Goal: Transaction & Acquisition: Purchase product/service

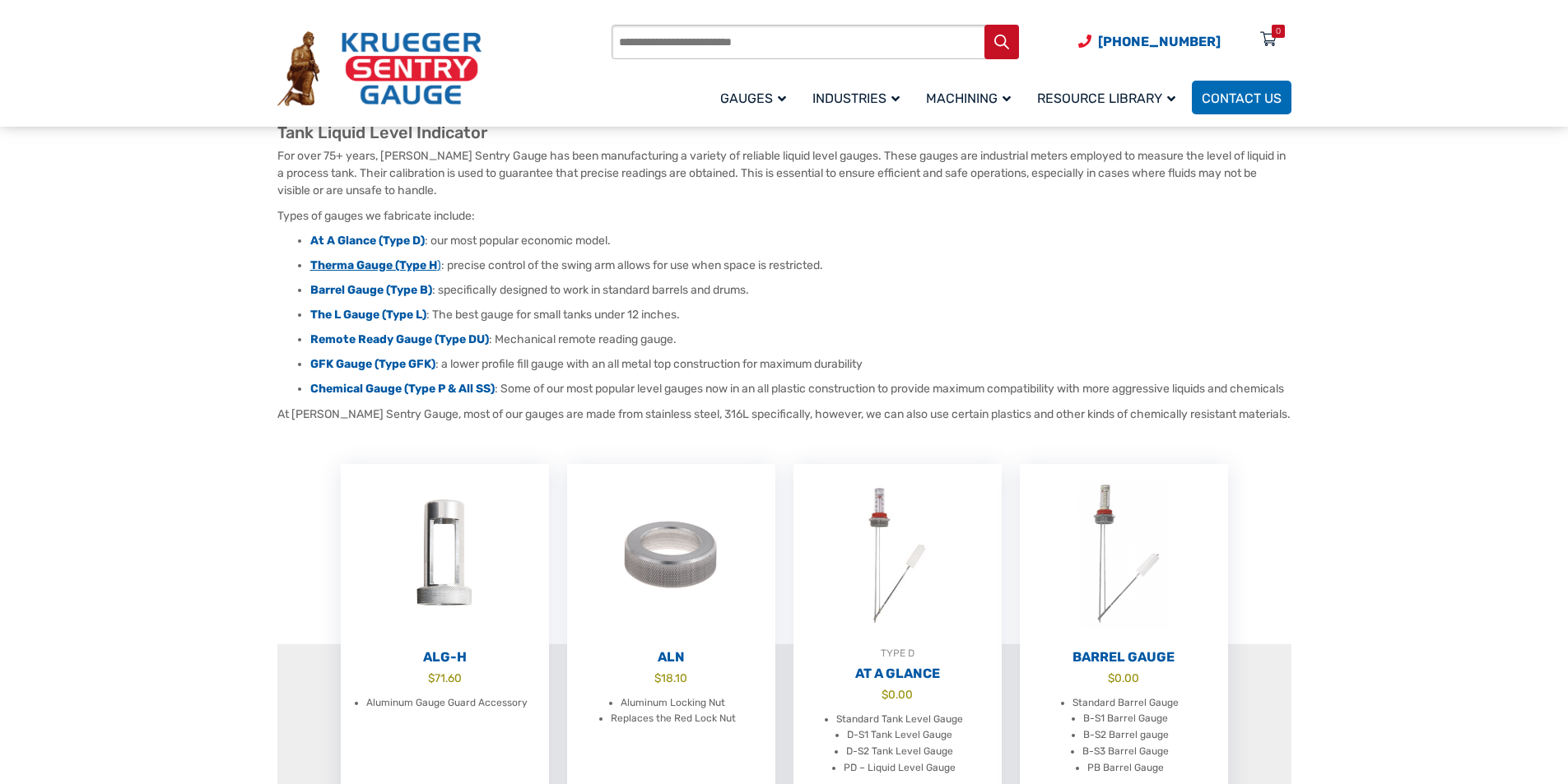
click at [375, 260] on strong "Therma Gauge (Type H" at bounding box center [374, 265] width 126 height 14
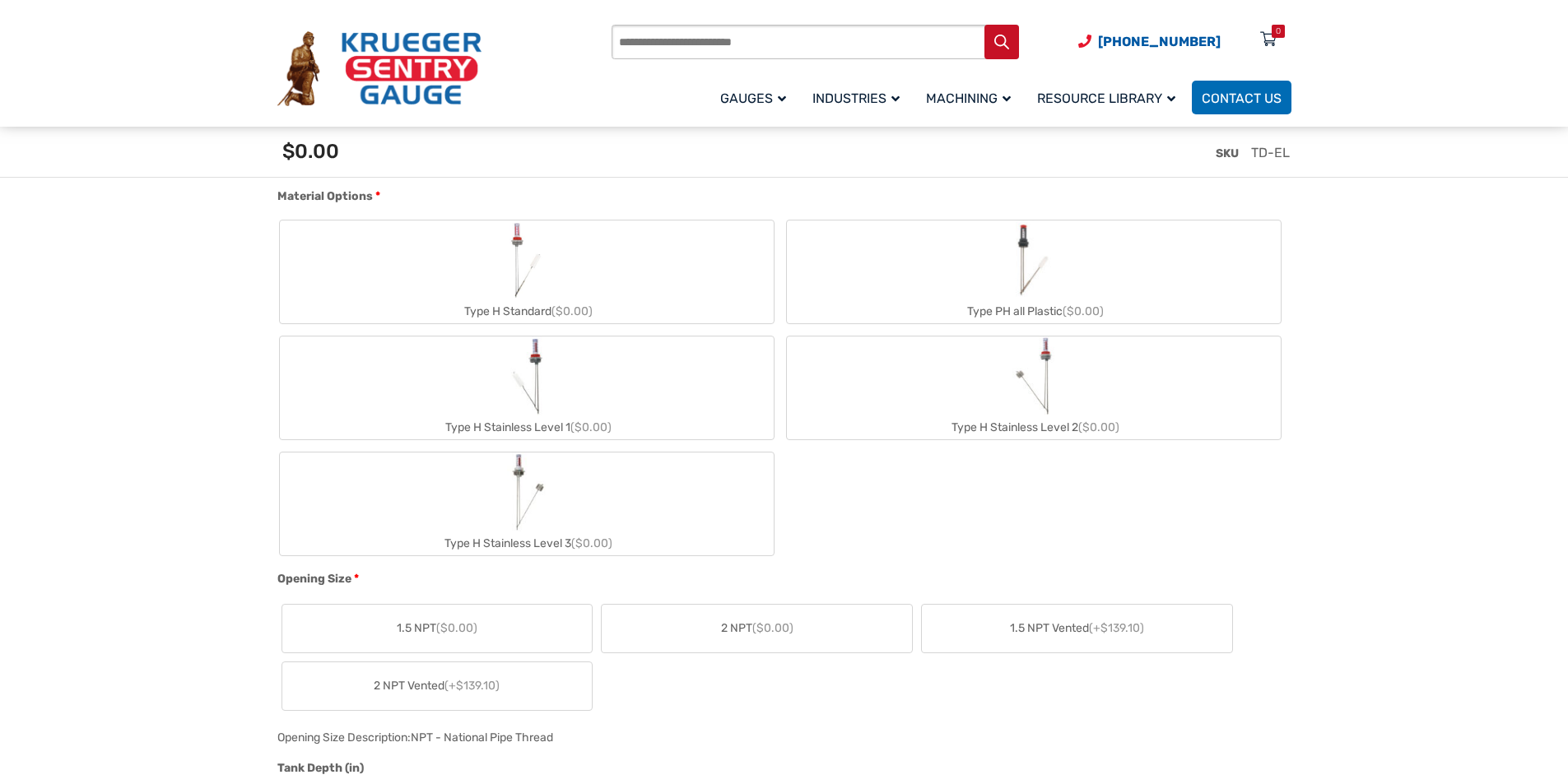
scroll to position [741, 0]
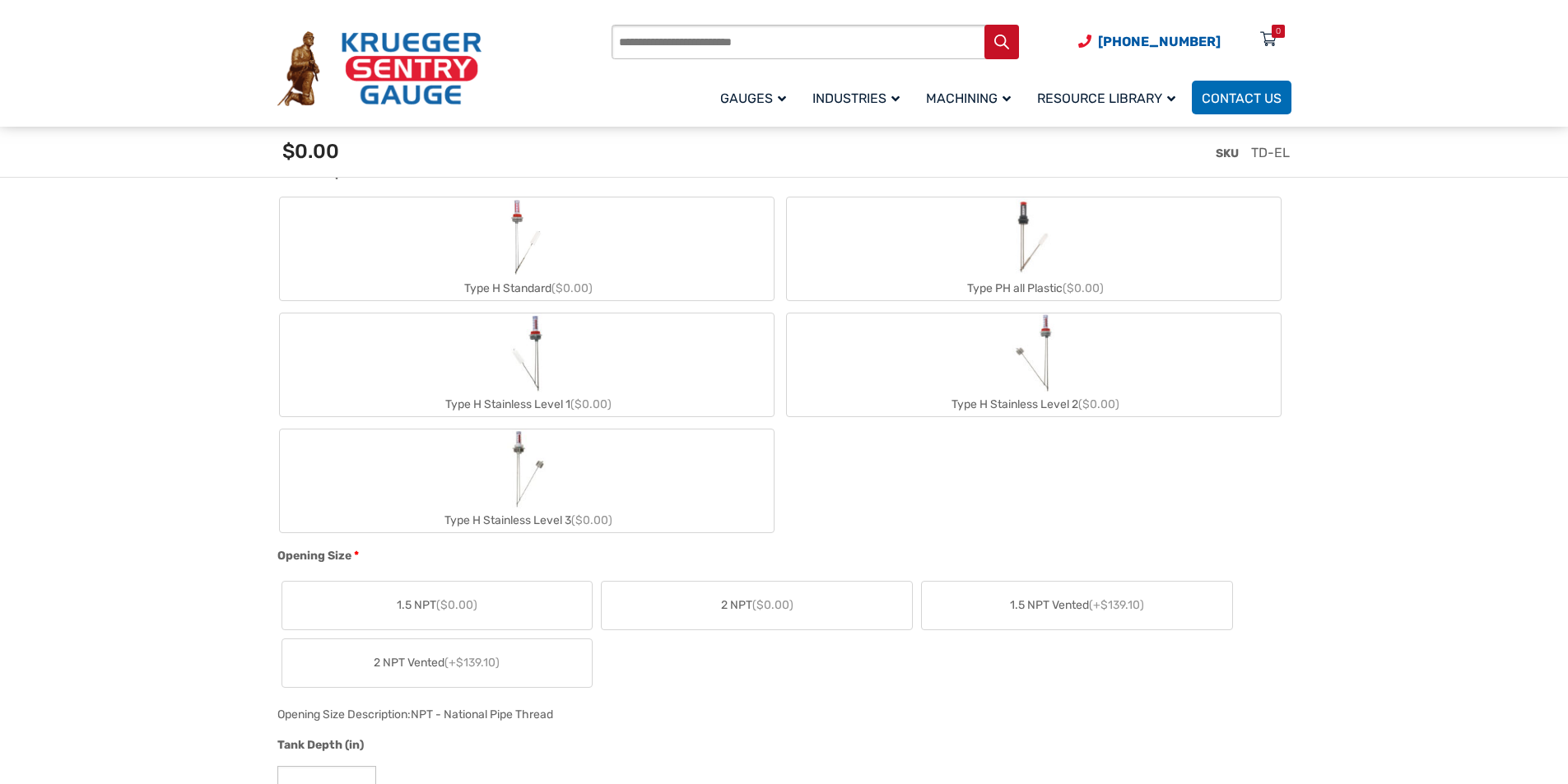
click at [1048, 383] on img "Type H Stainless Level 2" at bounding box center [1033, 353] width 42 height 79
type input "**"
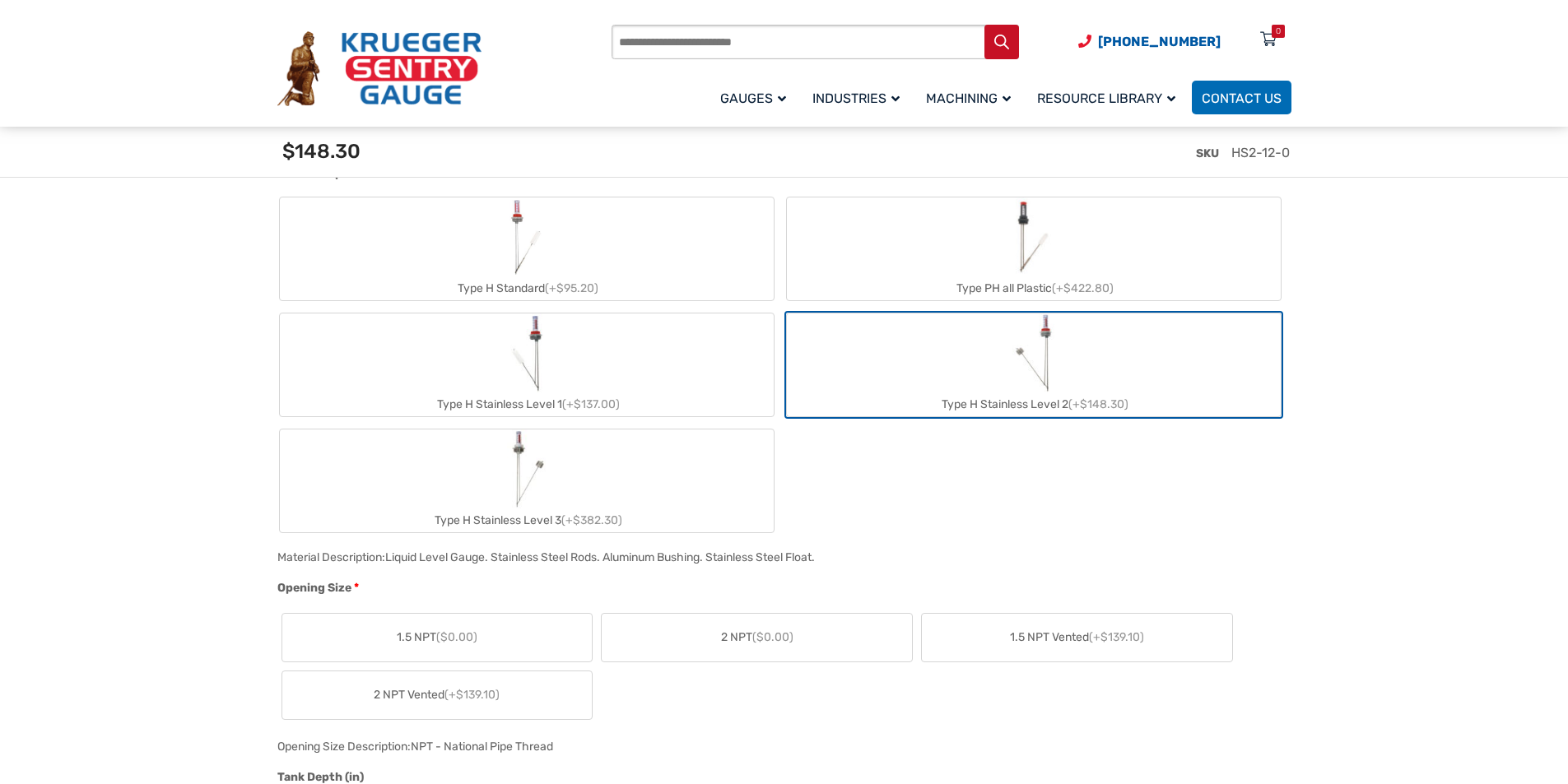
click at [726, 640] on span "2 NPT ($0.00)" at bounding box center [756, 637] width 72 height 17
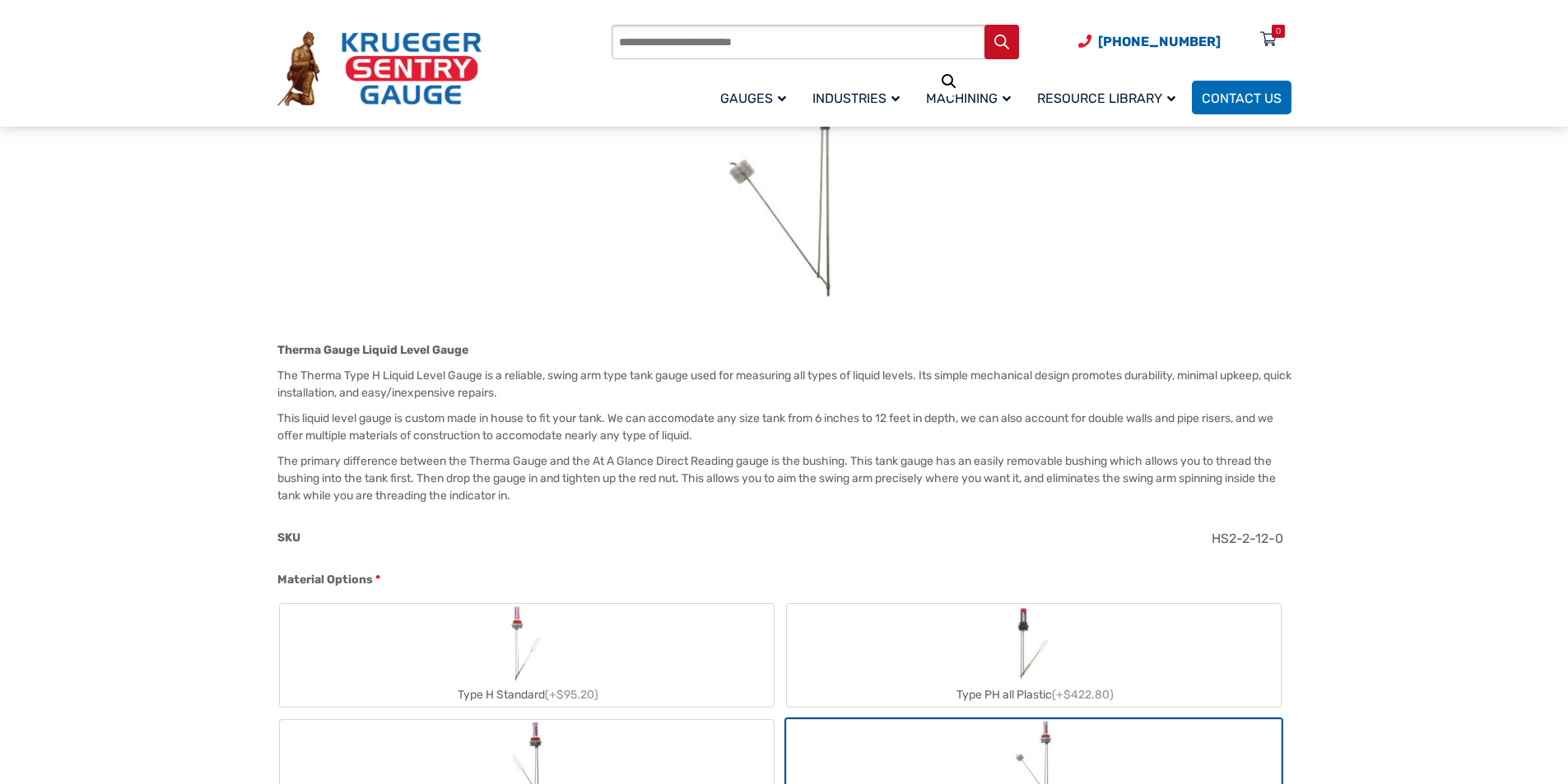
scroll to position [0, 0]
